Goal: Check status: Check status

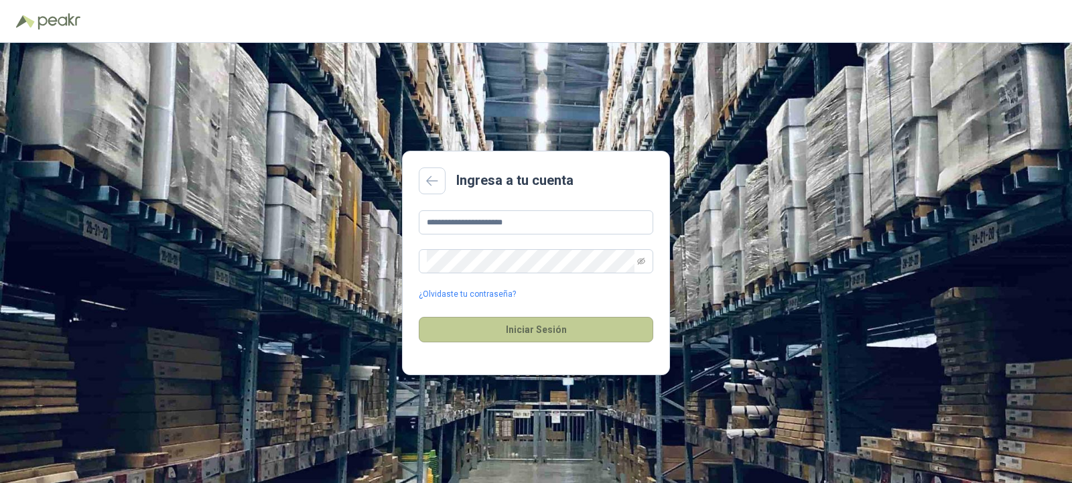
click at [502, 334] on button "Iniciar Sesión" at bounding box center [536, 329] width 234 height 25
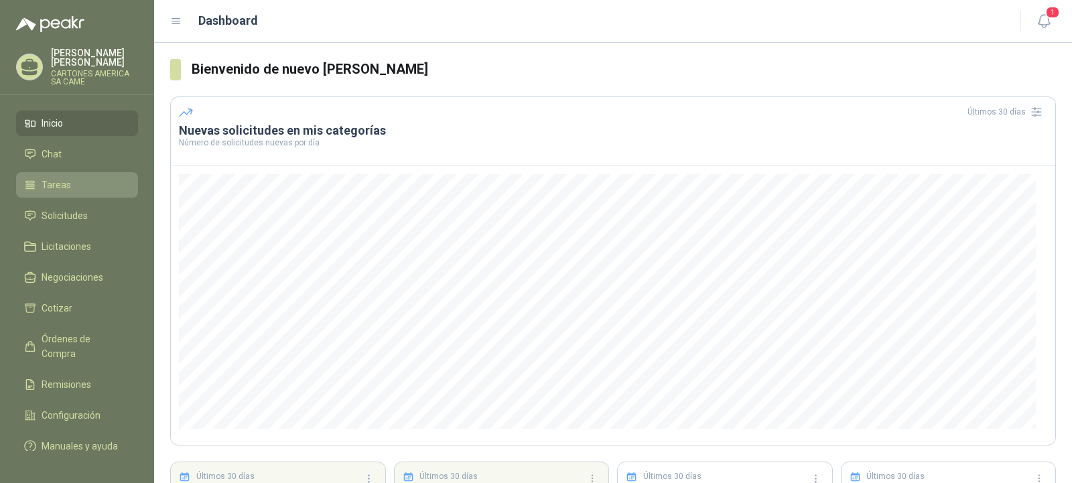
click at [45, 186] on span "Tareas" at bounding box center [56, 184] width 29 height 15
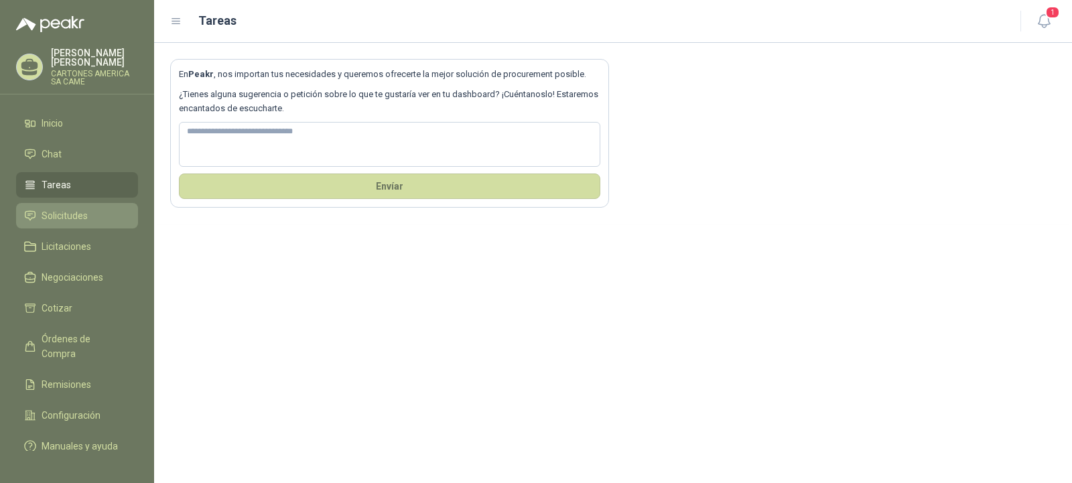
click at [54, 215] on span "Solicitudes" at bounding box center [65, 215] width 46 height 15
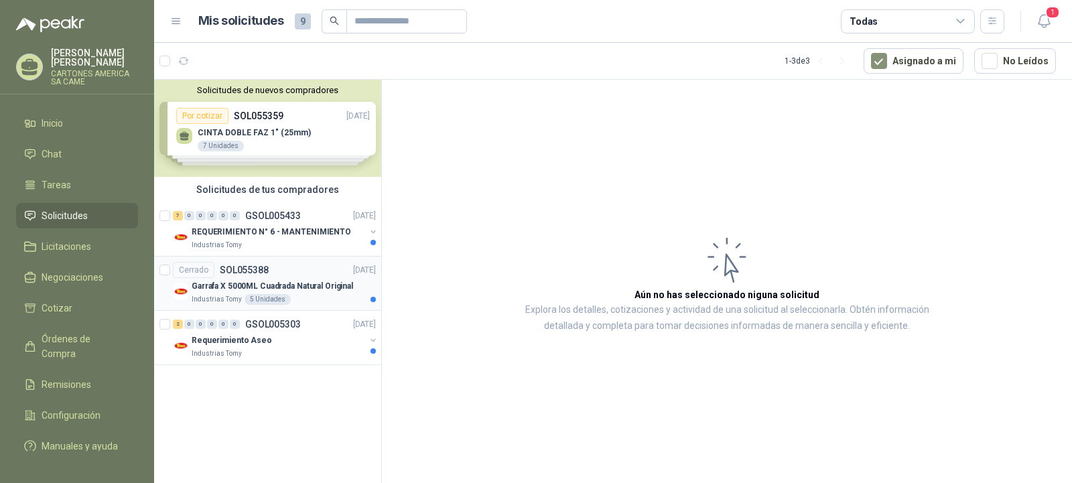
click at [275, 277] on div "Cerrado SOL055388 [DATE]" at bounding box center [274, 270] width 203 height 16
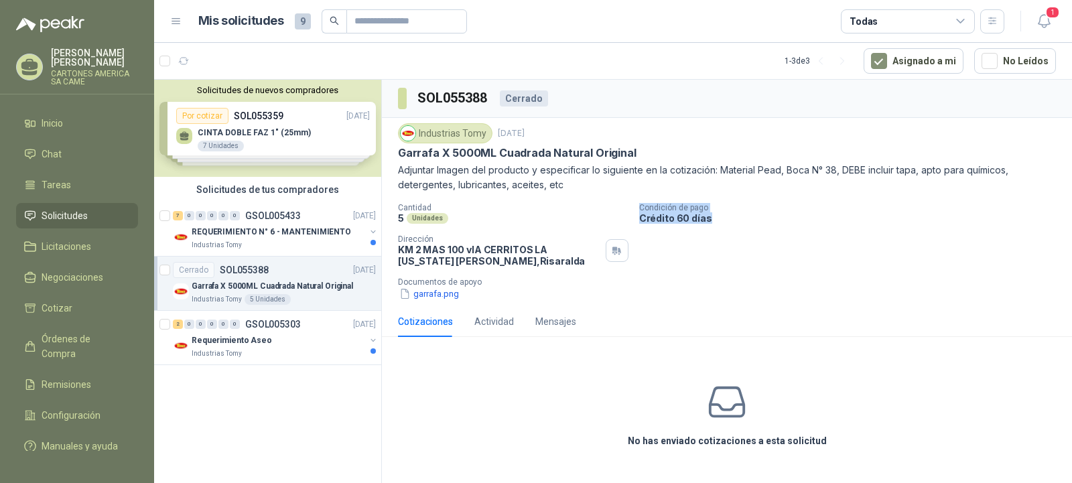
drag, startPoint x: 639, startPoint y: 205, endPoint x: 603, endPoint y: 220, distance: 39.3
click at [716, 220] on div "Condición de pago Crédito 60 días" at bounding box center [852, 213] width 427 height 21
click at [430, 292] on button "garrafa.png" at bounding box center [429, 294] width 62 height 14
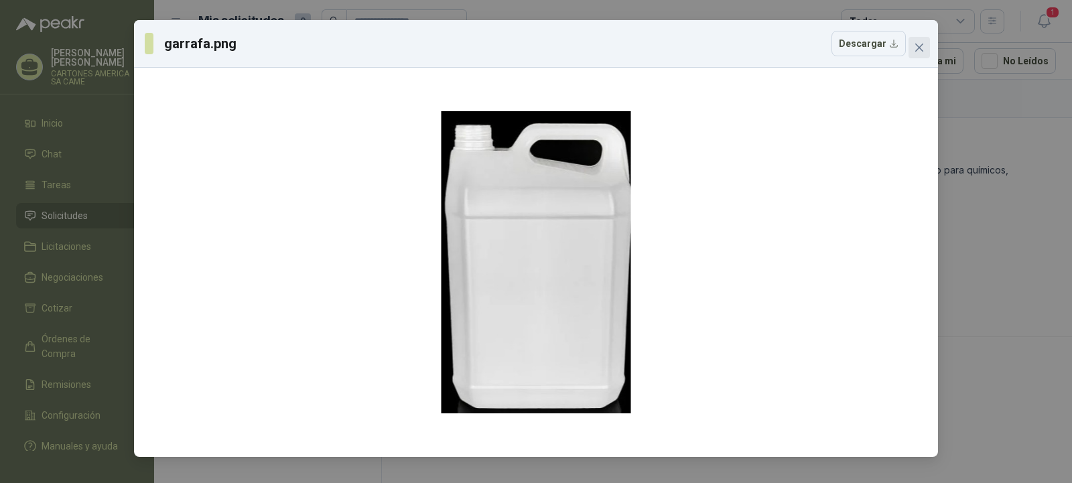
click at [918, 44] on icon "close" at bounding box center [919, 47] width 11 height 11
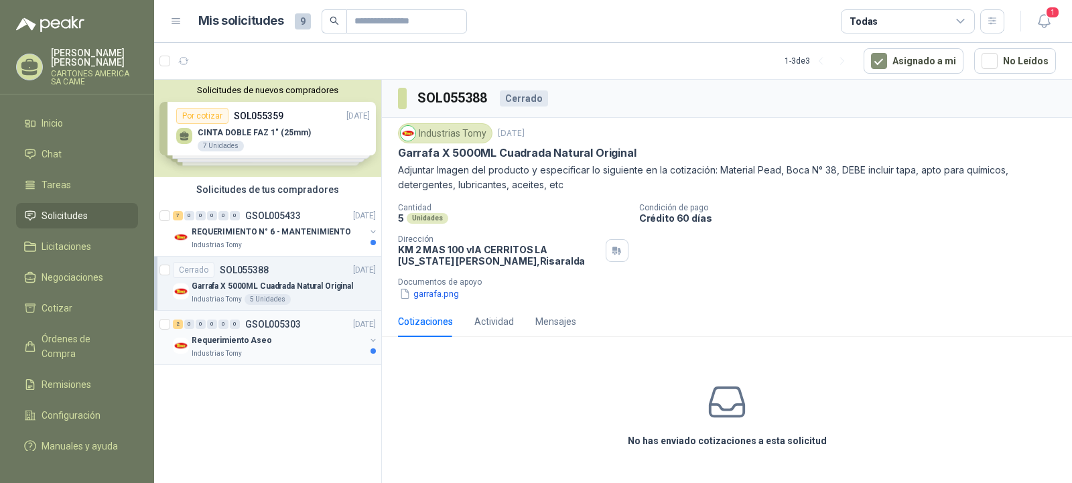
click at [240, 343] on p "Requerimiento Aseo" at bounding box center [232, 340] width 80 height 13
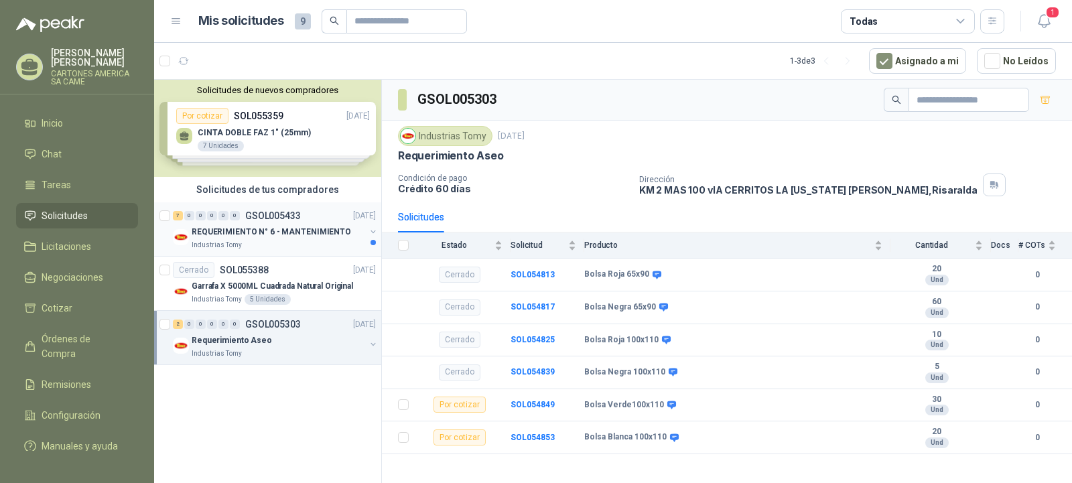
click at [263, 226] on p "REQUERIMIENTO N° 6 - MANTENIMIENTO" at bounding box center [271, 232] width 159 height 13
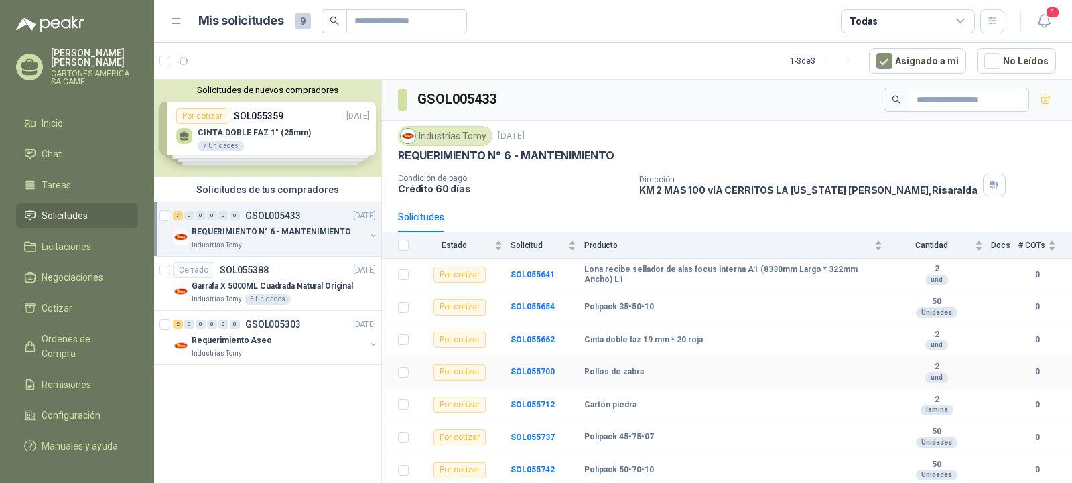
scroll to position [1, 0]
